Goal: Transaction & Acquisition: Purchase product/service

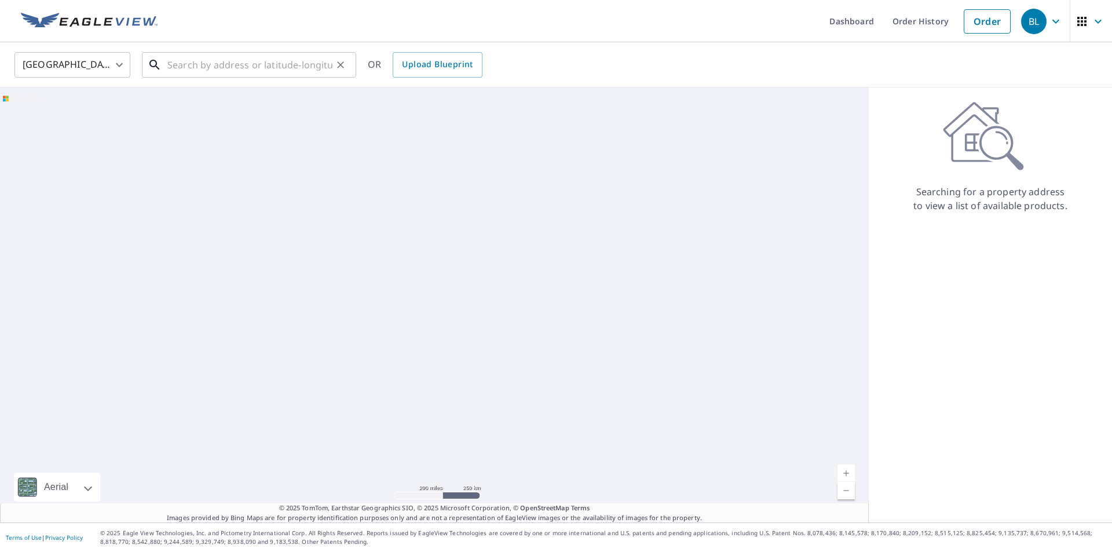
click at [271, 65] on input "text" at bounding box center [249, 65] width 165 height 32
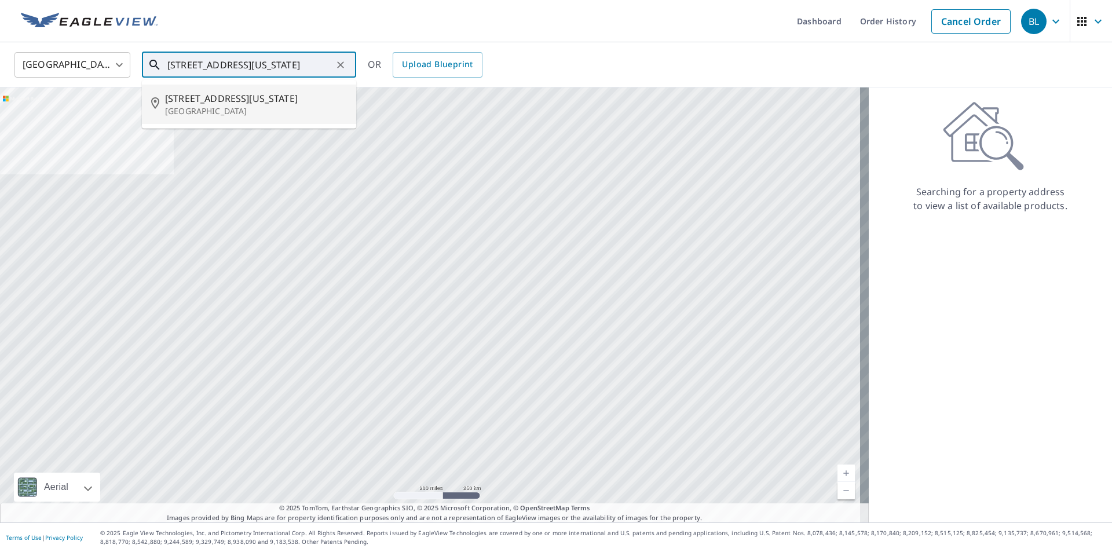
click at [238, 107] on p "[GEOGRAPHIC_DATA]" at bounding box center [256, 111] width 182 height 12
type input "[STREET_ADDRESS][US_STATE]"
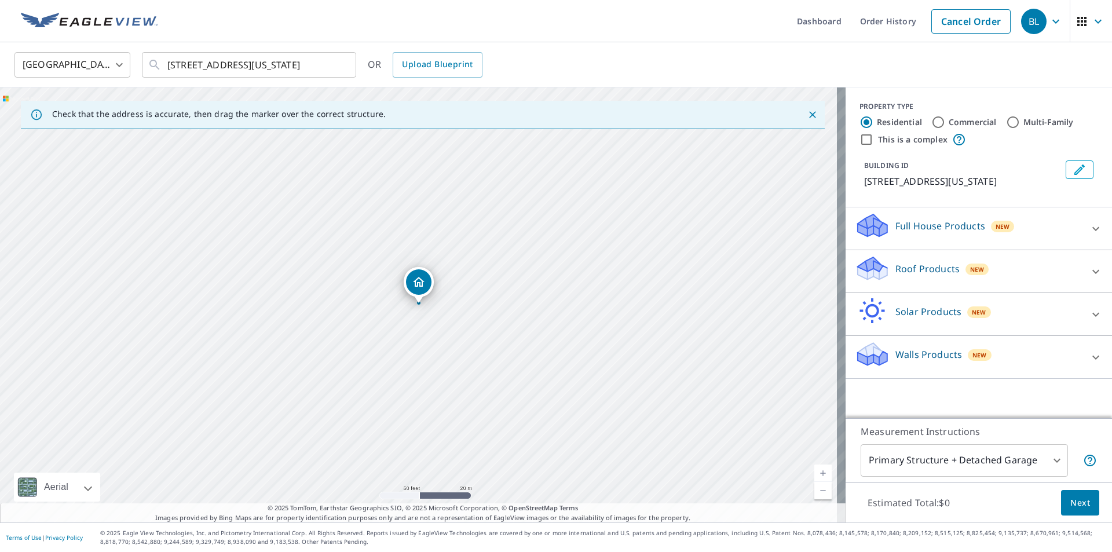
drag, startPoint x: 538, startPoint y: 362, endPoint x: 452, endPoint y: 324, distance: 95.1
click at [452, 324] on div "[STREET_ADDRESS][US_STATE]" at bounding box center [422, 304] width 845 height 435
drag, startPoint x: 497, startPoint y: 297, endPoint x: 445, endPoint y: 314, distance: 54.9
click at [445, 314] on div "[STREET_ADDRESS][US_STATE]" at bounding box center [422, 304] width 845 height 435
click at [911, 350] on p "Walls Products" at bounding box center [928, 354] width 67 height 14
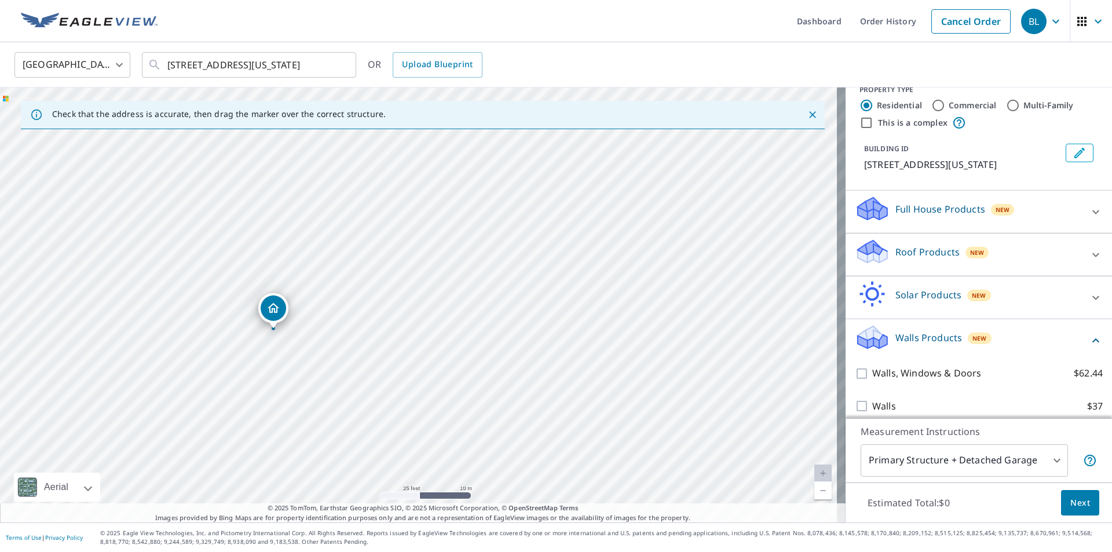
scroll to position [26, 0]
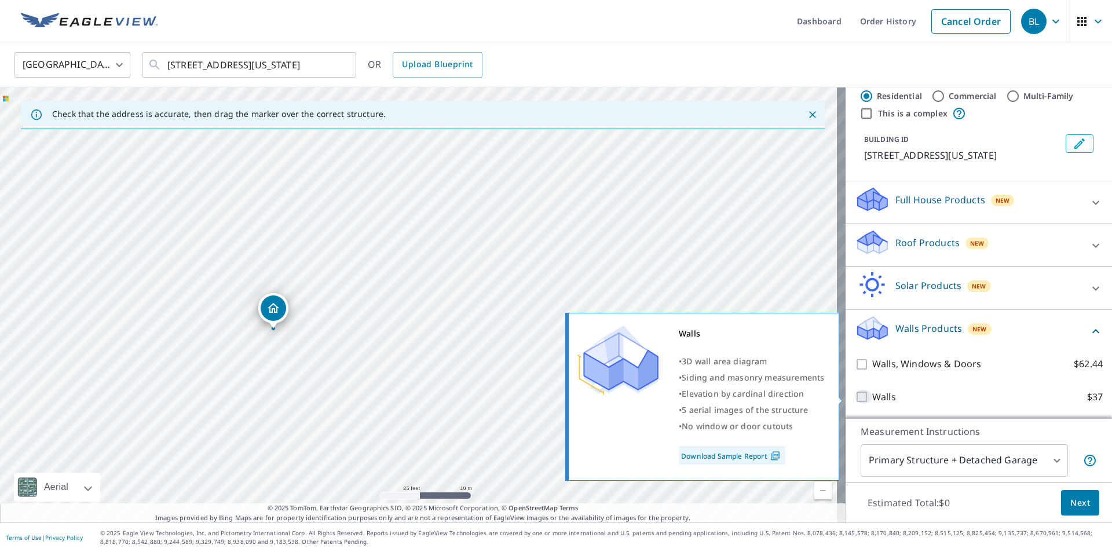
click at [855, 394] on input "Walls $37" at bounding box center [863, 397] width 17 height 14
checkbox input "true"
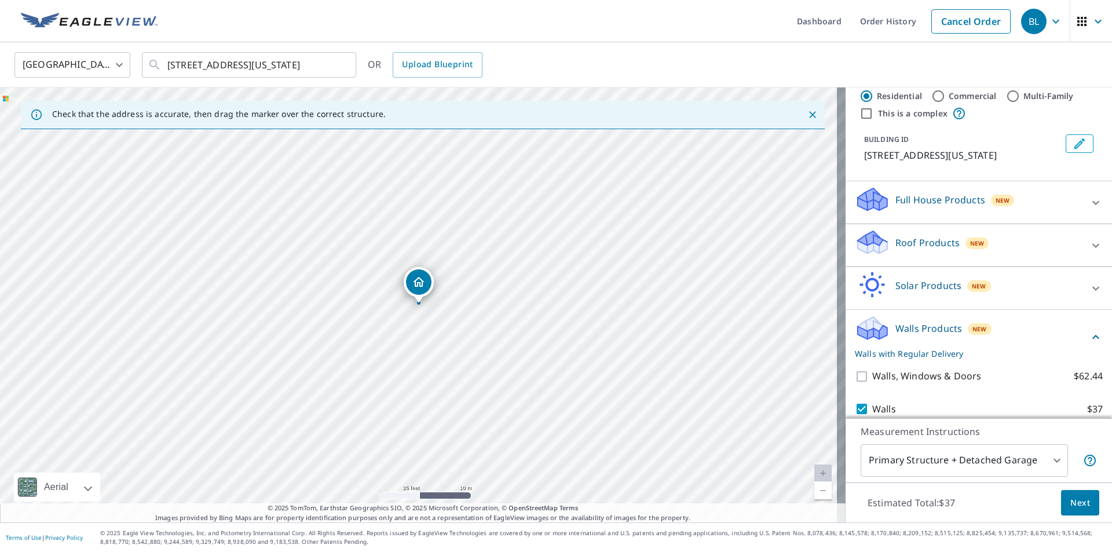
scroll to position [64, 0]
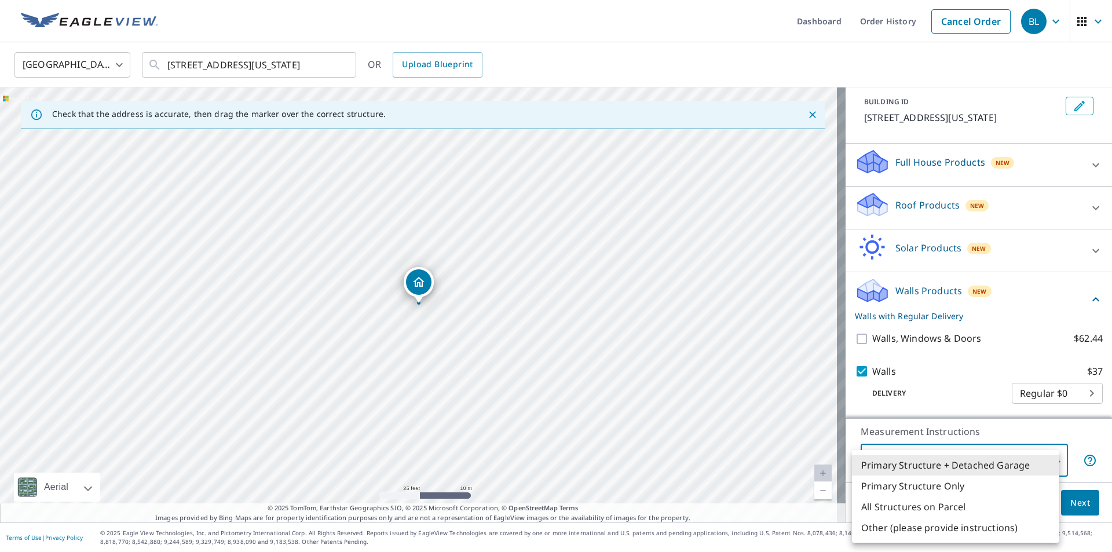
click at [1049, 460] on body "BL BL Dashboard Order History Cancel Order BL [GEOGRAPHIC_DATA] [GEOGRAPHIC_DAT…" at bounding box center [556, 276] width 1112 height 552
click at [952, 503] on li "All Structures on Parcel" at bounding box center [955, 506] width 207 height 21
type input "3"
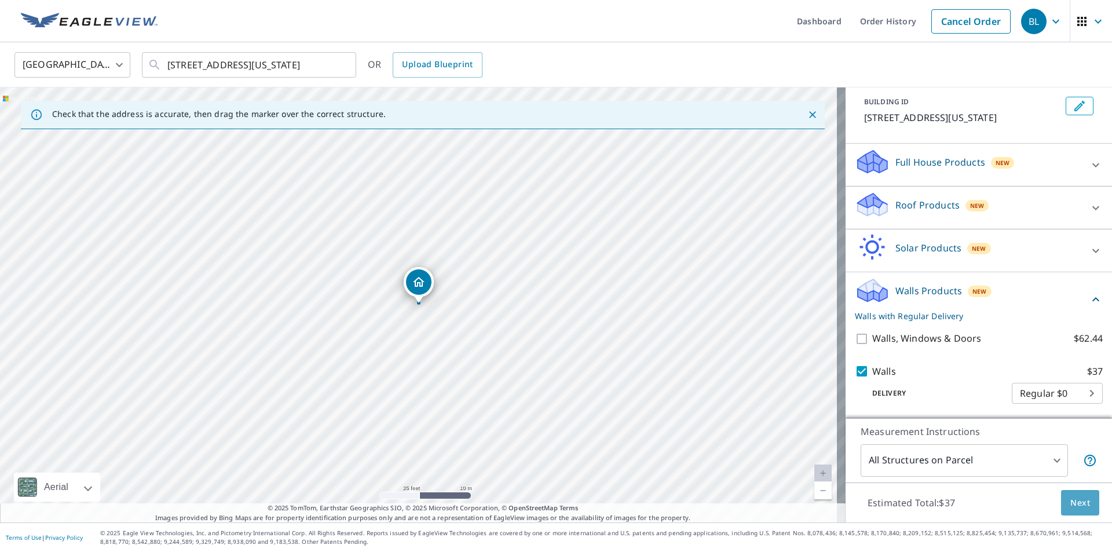
click at [1070, 508] on span "Next" at bounding box center [1080, 503] width 20 height 14
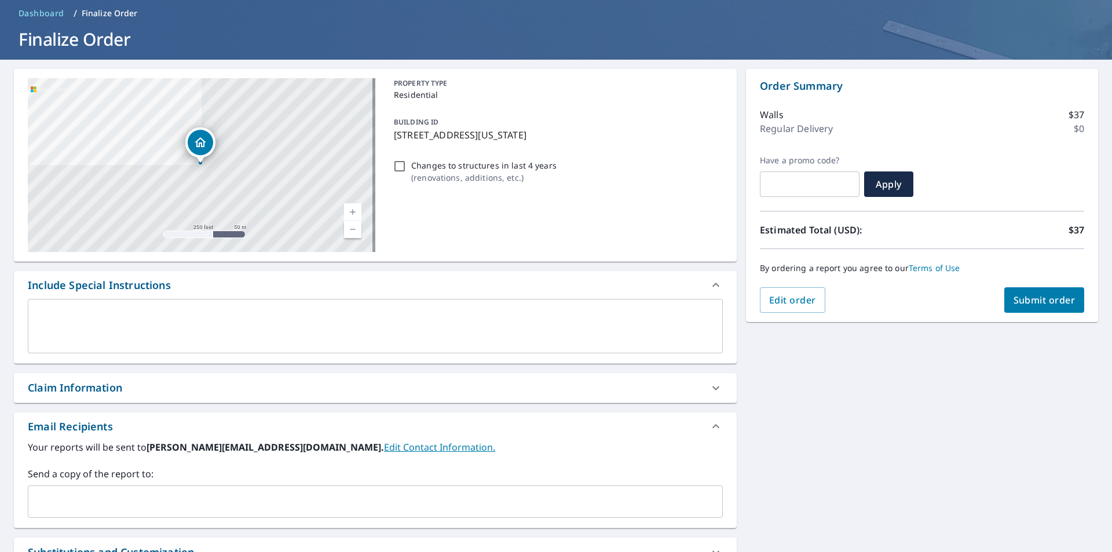
scroll to position [116, 0]
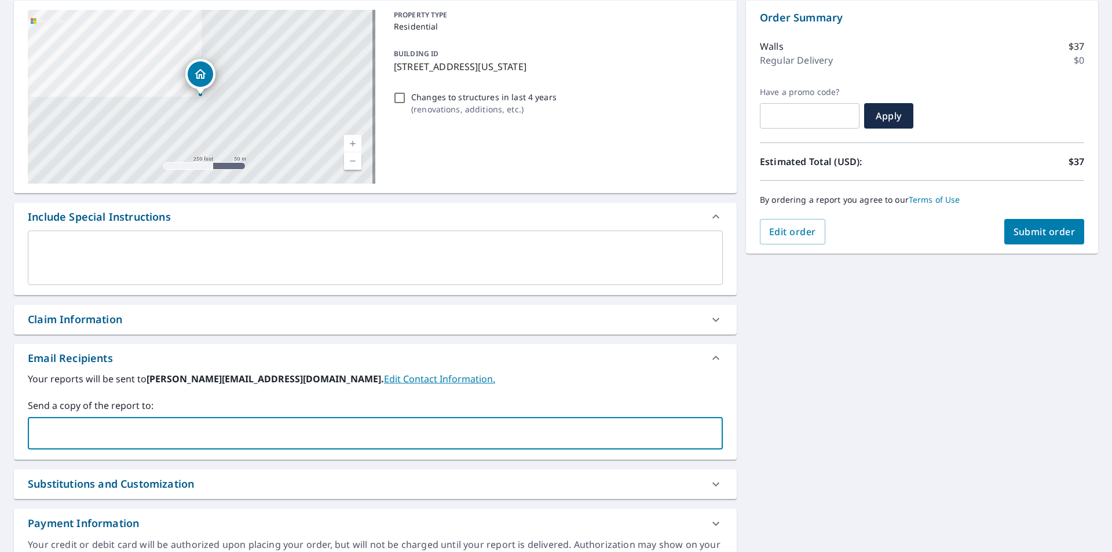
click at [184, 431] on input "text" at bounding box center [366, 433] width 667 height 22
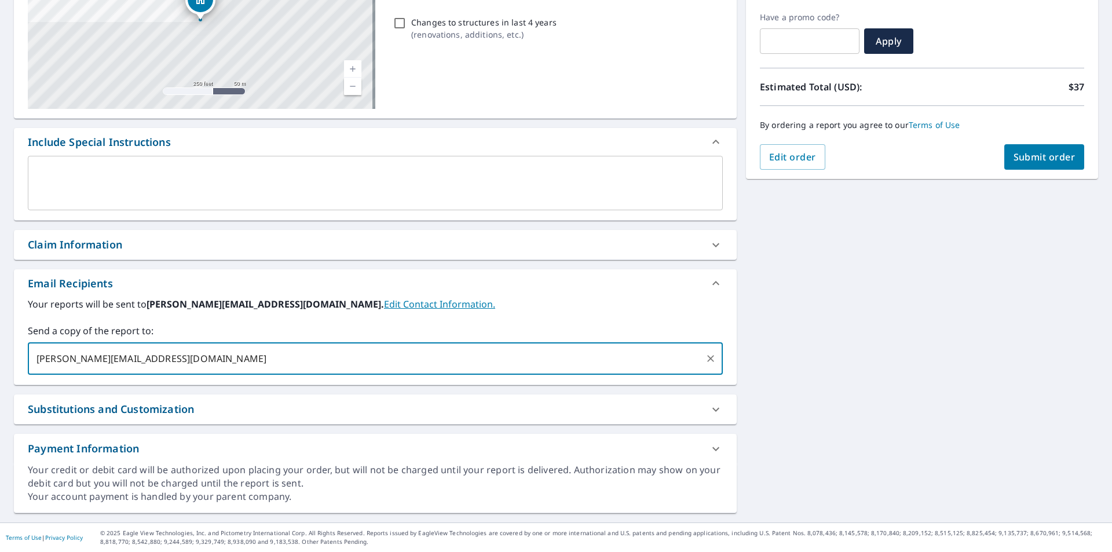
type input "[PERSON_NAME][EMAIL_ADDRESS][DOMAIN_NAME]"
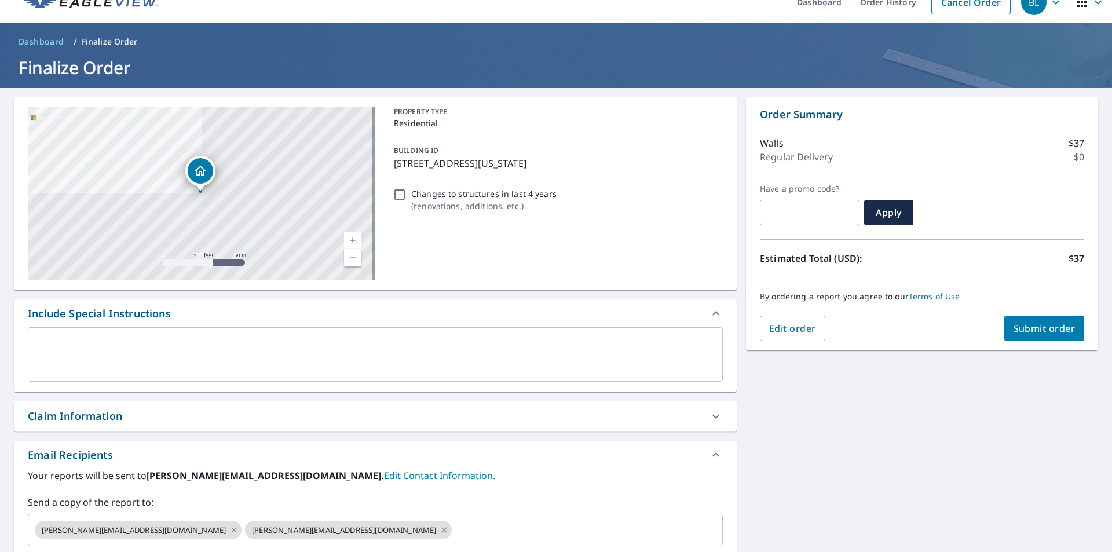
scroll to position [0, 0]
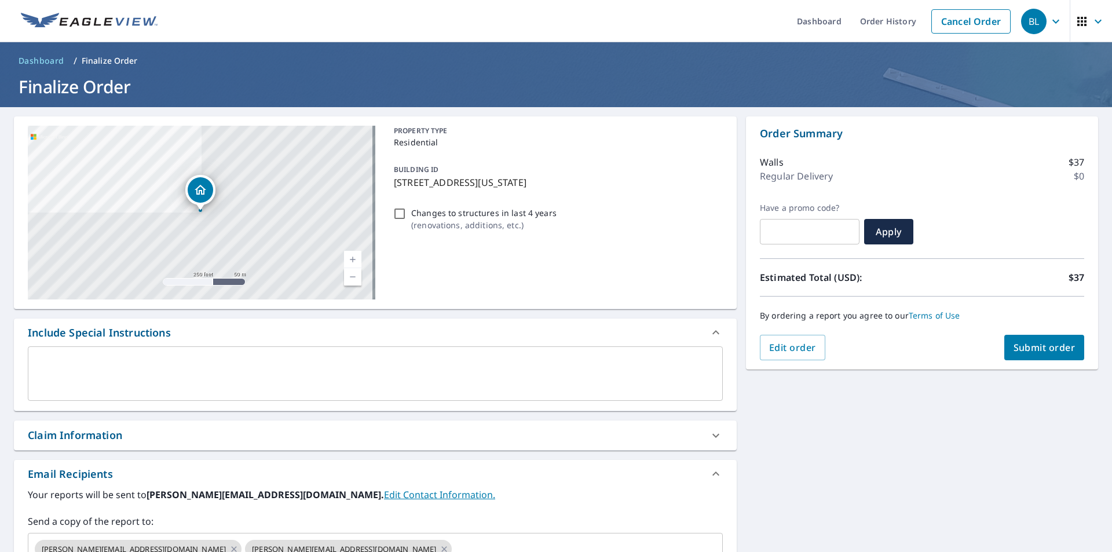
click at [402, 218] on input "Changes to structures in last 4 years ( renovations, additions, etc. )" at bounding box center [400, 214] width 14 height 14
checkbox input "true"
click at [1039, 346] on span "Submit order" at bounding box center [1044, 347] width 62 height 13
